Goal: Navigation & Orientation: Find specific page/section

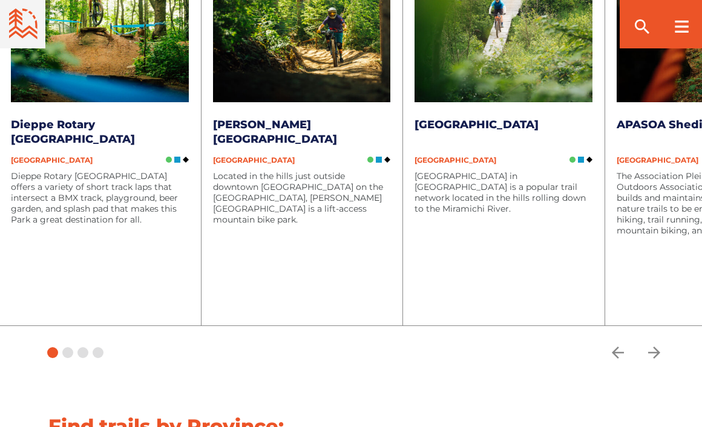
scroll to position [1513, 0]
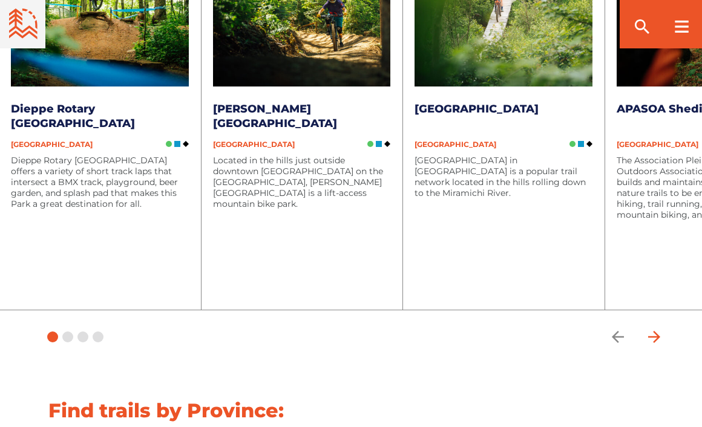
click at [658, 331] on icon "arrow forward" at bounding box center [654, 337] width 12 height 12
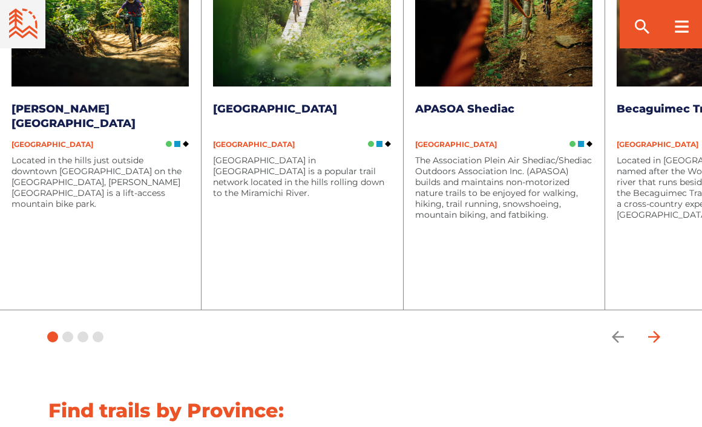
click at [658, 331] on icon "arrow forward" at bounding box center [654, 337] width 12 height 12
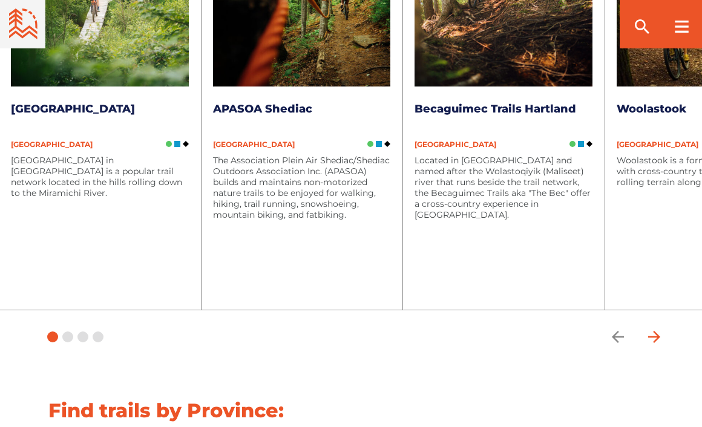
click at [654, 328] on icon "arrow forward" at bounding box center [654, 337] width 18 height 18
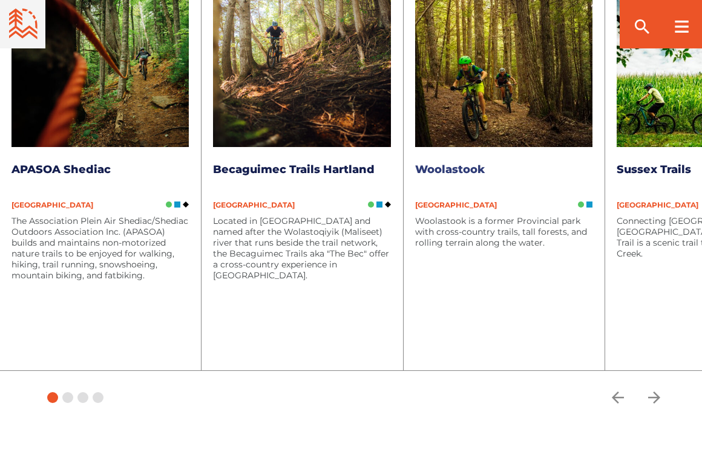
scroll to position [1392, 0]
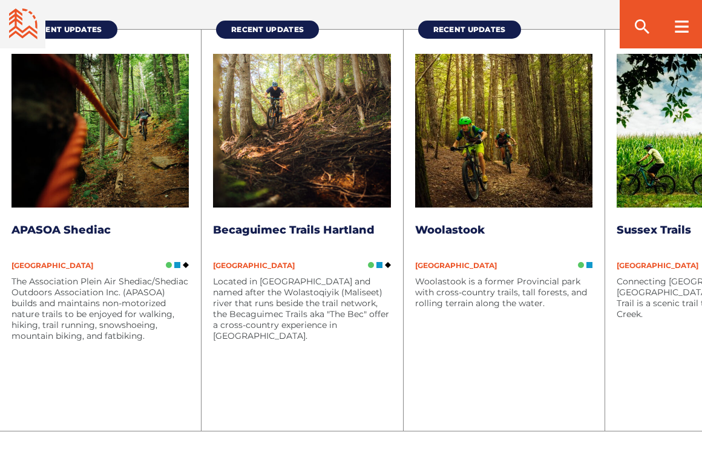
click at [649, 427] on icon "arrow forward" at bounding box center [654, 458] width 18 height 18
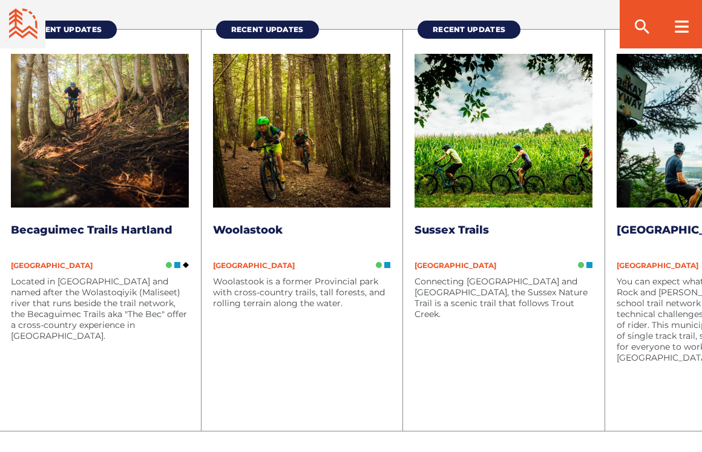
click at [649, 427] on icon "arrow forward" at bounding box center [654, 458] width 18 height 18
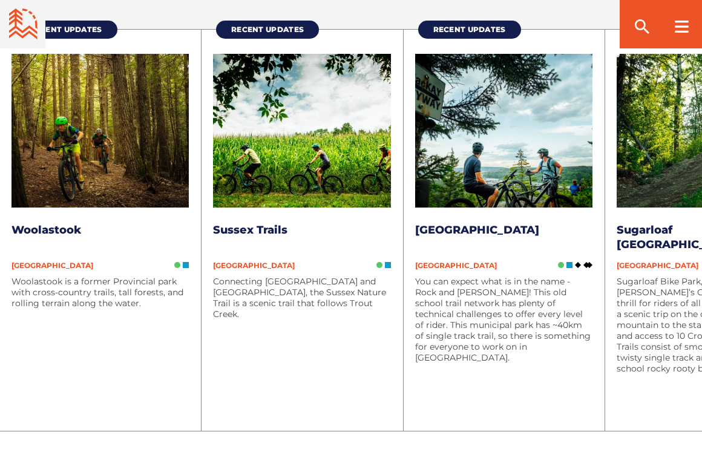
click at [649, 427] on icon "arrow forward" at bounding box center [654, 458] width 18 height 18
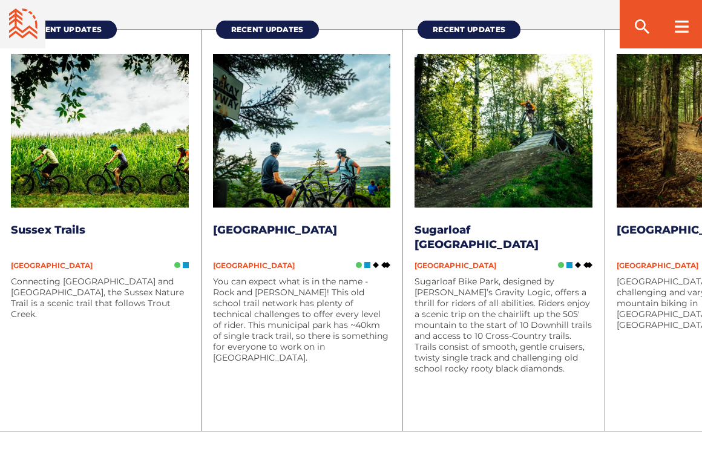
click at [649, 427] on icon "arrow forward" at bounding box center [654, 458] width 18 height 18
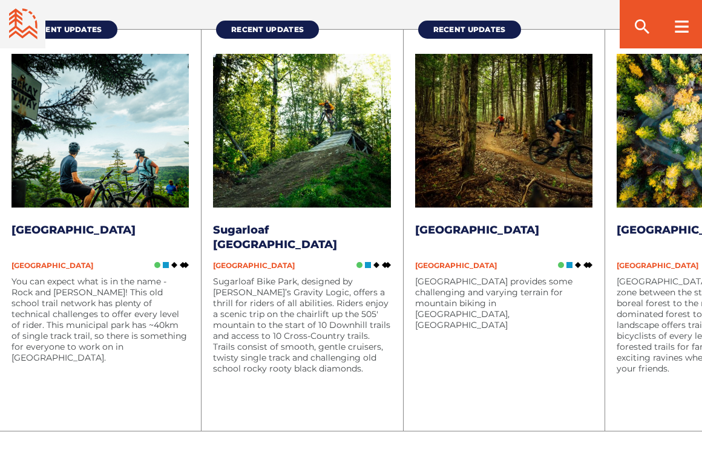
click at [646, 427] on icon "arrow forward" at bounding box center [654, 458] width 18 height 18
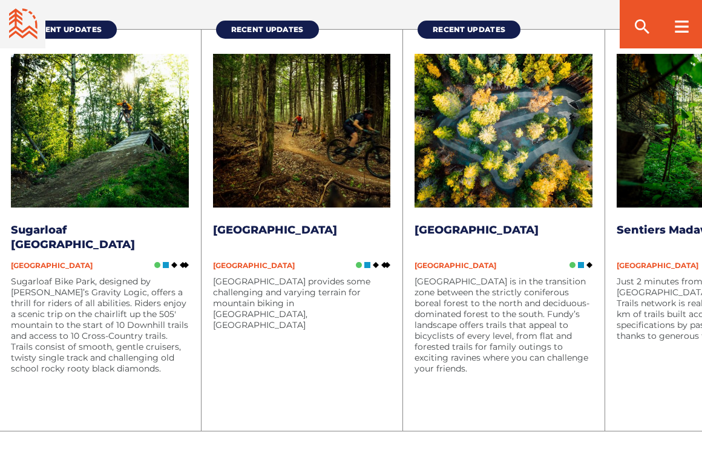
click at [645, 427] on span "button" at bounding box center [654, 458] width 24 height 24
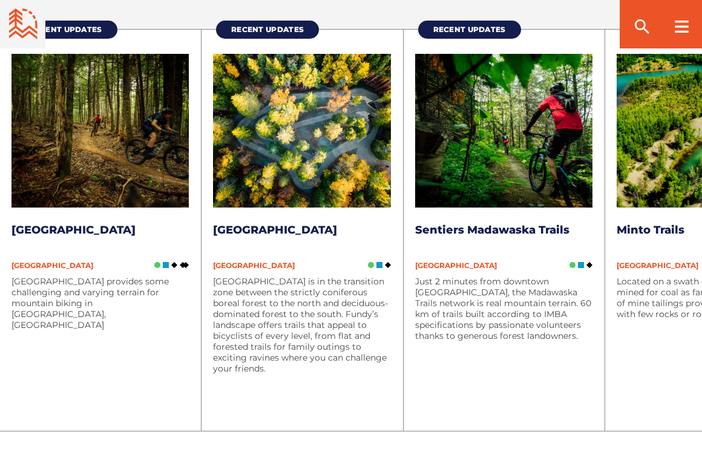
click at [654, 427] on icon "arrow forward" at bounding box center [654, 458] width 18 height 18
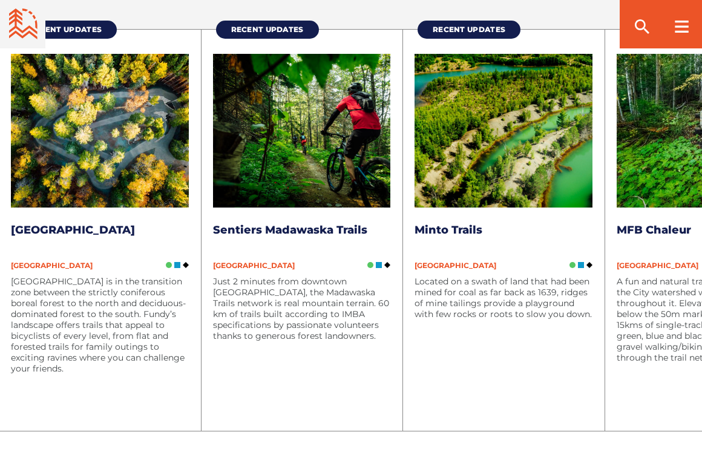
click at [654, 427] on icon "arrow forward" at bounding box center [654, 458] width 18 height 18
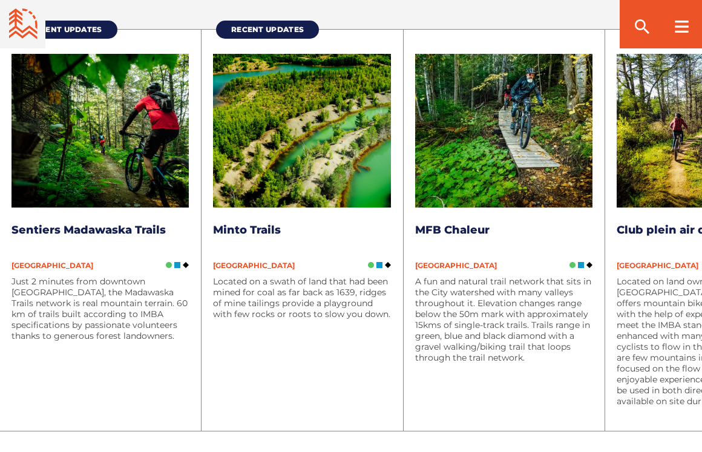
click at [654, 427] on icon "arrow forward" at bounding box center [654, 458] width 18 height 18
